Goal: Information Seeking & Learning: Learn about a topic

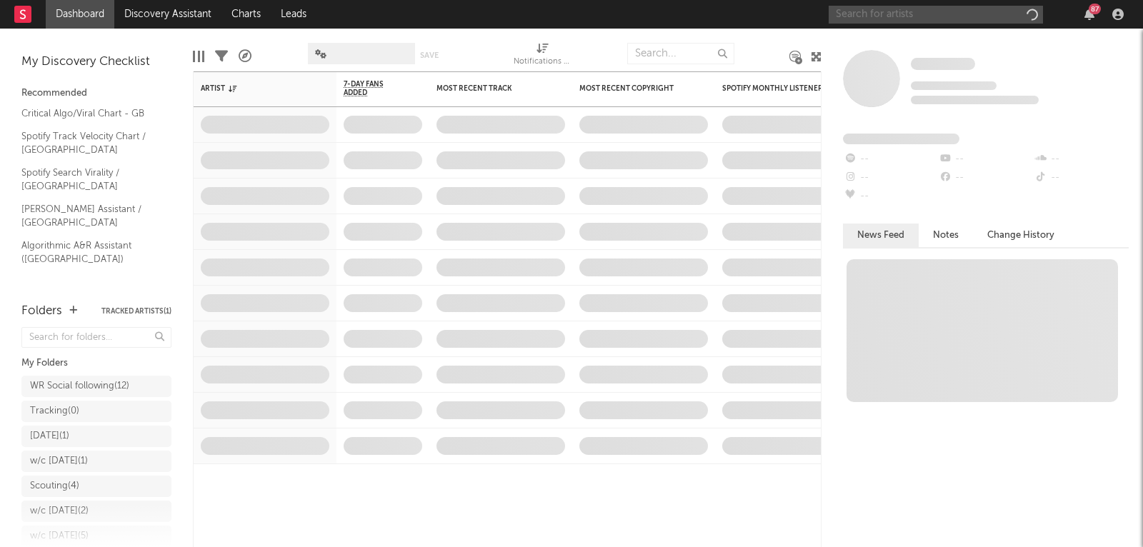
click at [913, 16] on input "text" at bounding box center [936, 15] width 214 height 18
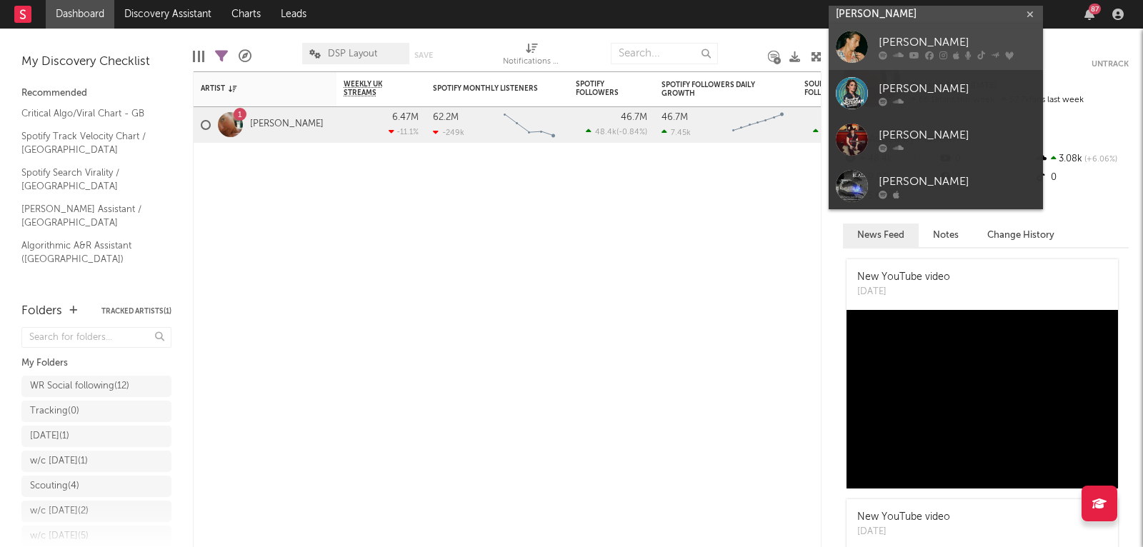
type input "[PERSON_NAME]"
click at [906, 40] on div "[PERSON_NAME]" at bounding box center [957, 42] width 157 height 17
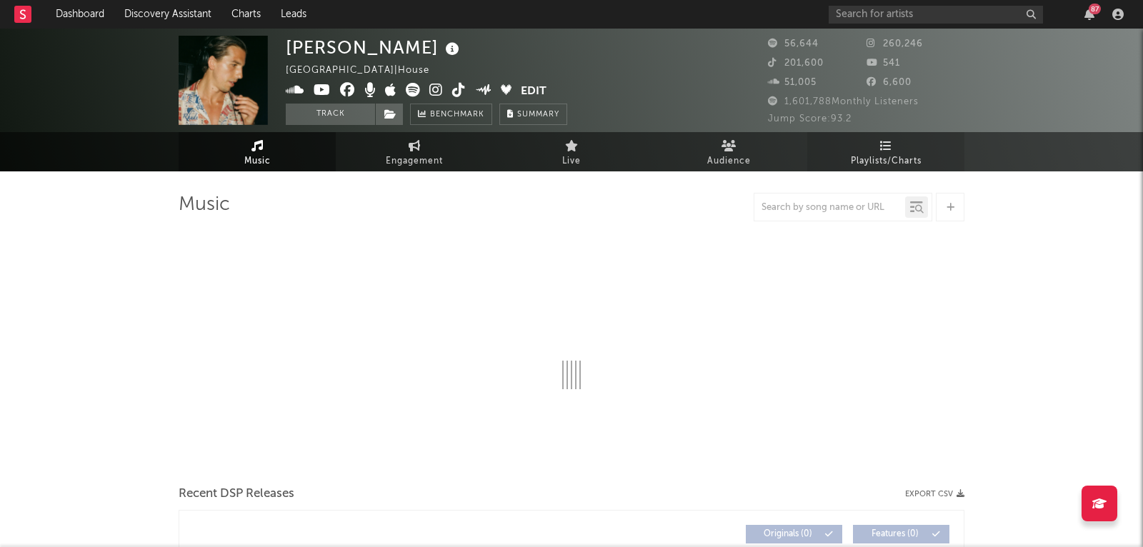
select select "6m"
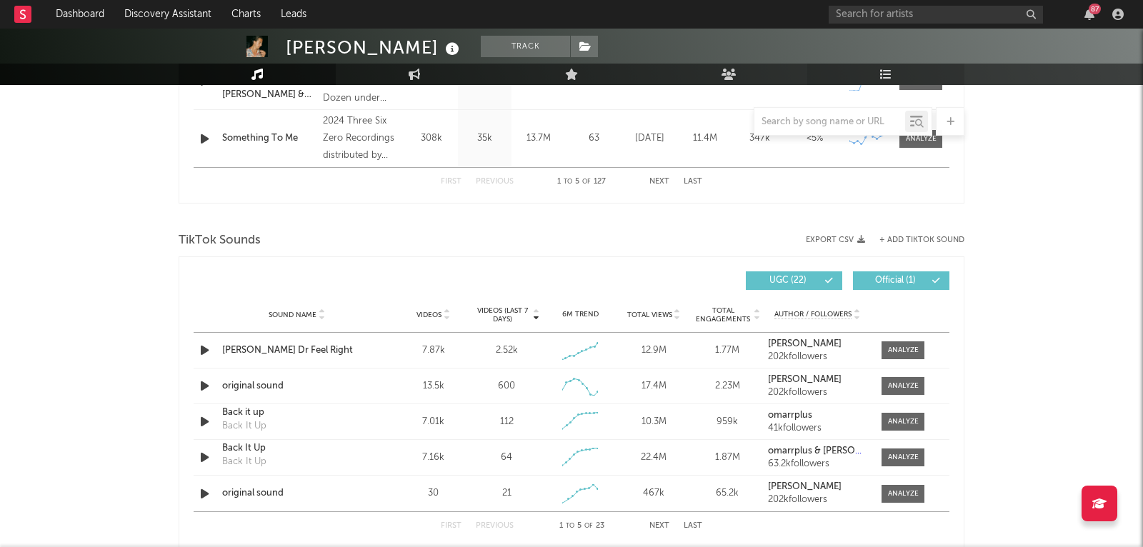
scroll to position [922, 0]
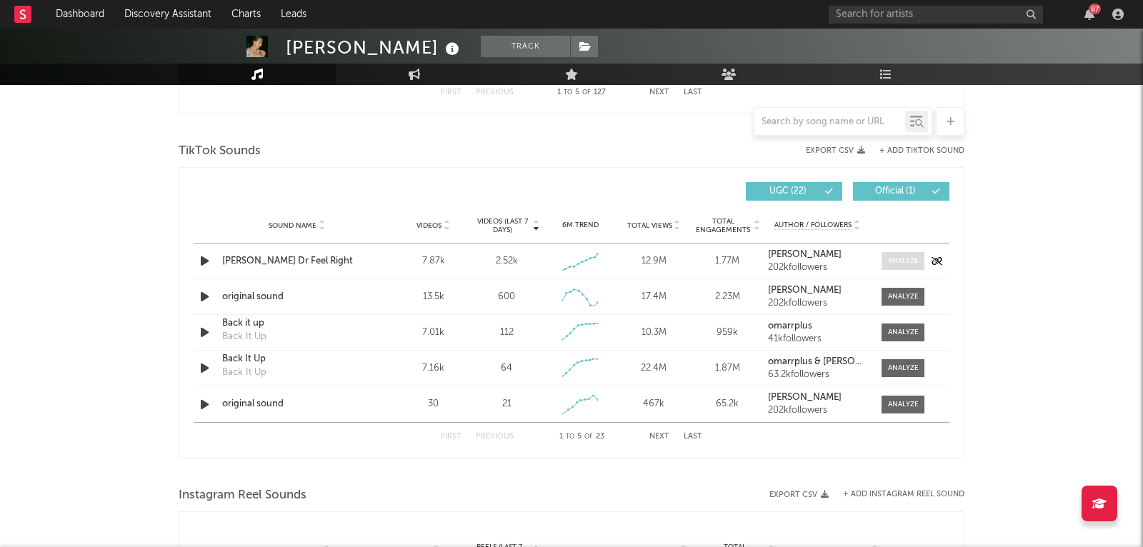
click at [905, 256] on div at bounding box center [903, 261] width 31 height 11
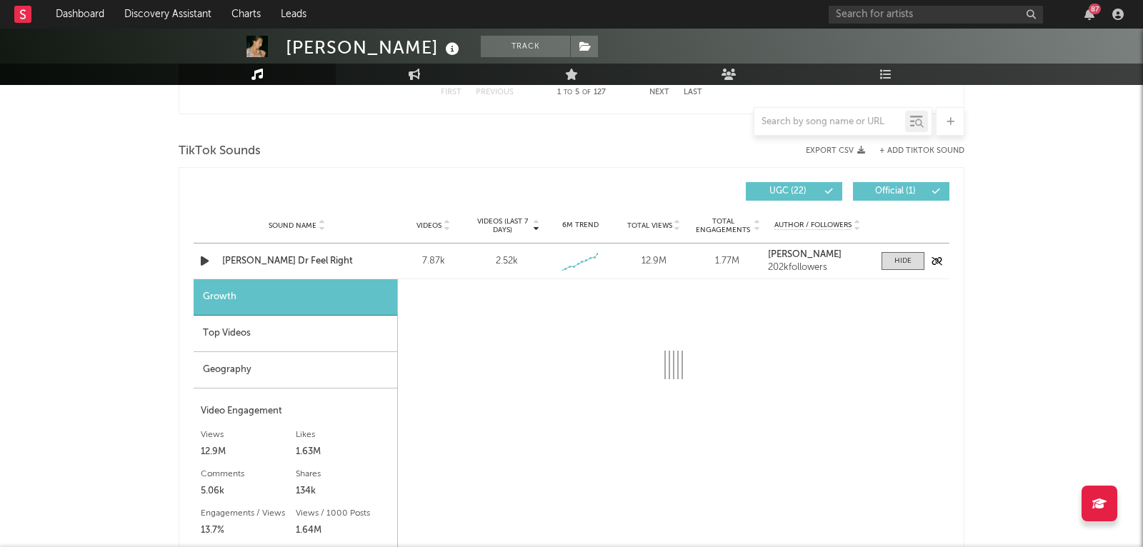
select select "1w"
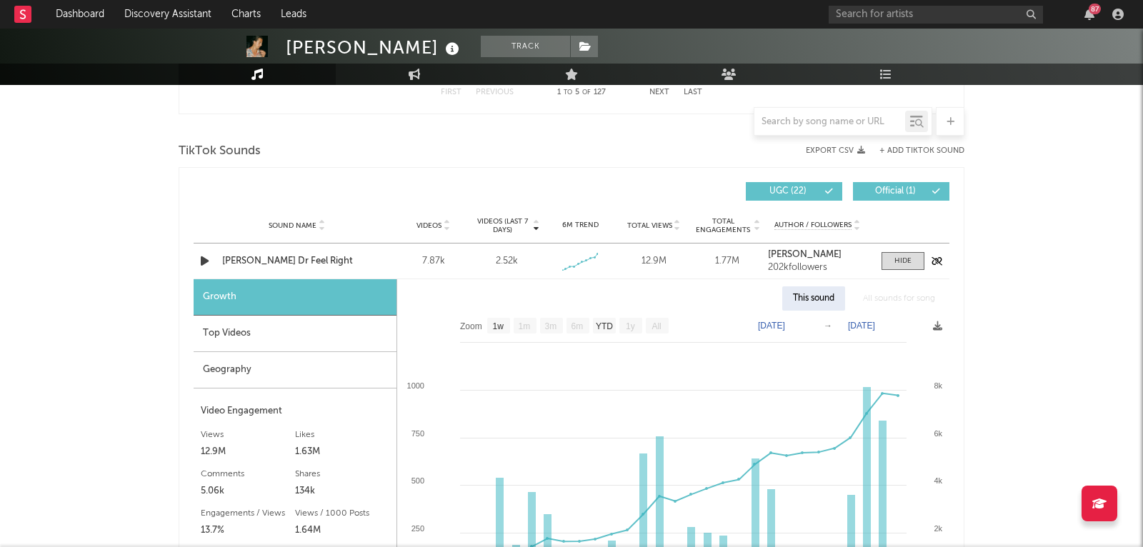
click at [301, 264] on div "[PERSON_NAME] Dr Feel Right" at bounding box center [296, 261] width 149 height 14
